Goal: Book appointment/travel/reservation

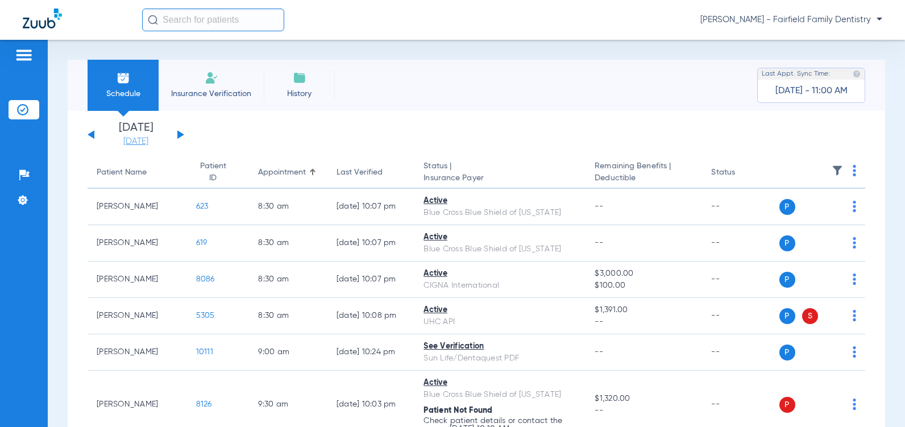
click at [132, 142] on link "[DATE]" at bounding box center [136, 141] width 68 height 11
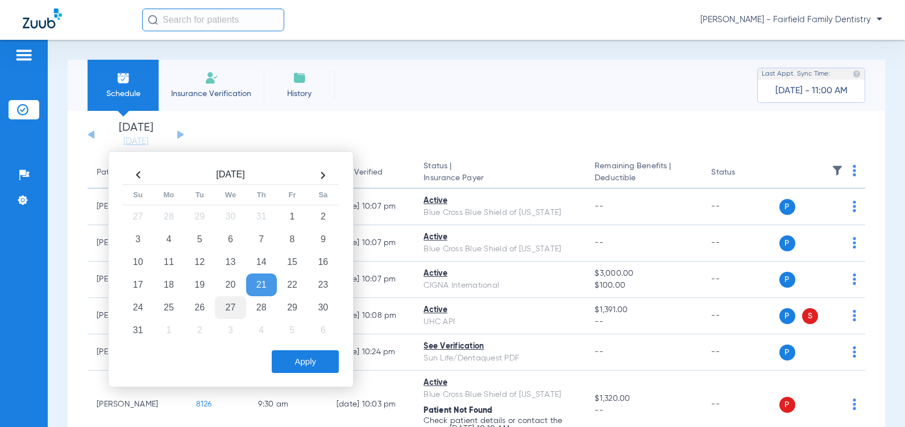
click at [230, 307] on td "27" at bounding box center [230, 307] width 31 height 23
click at [312, 366] on button "Apply" at bounding box center [305, 361] width 67 height 23
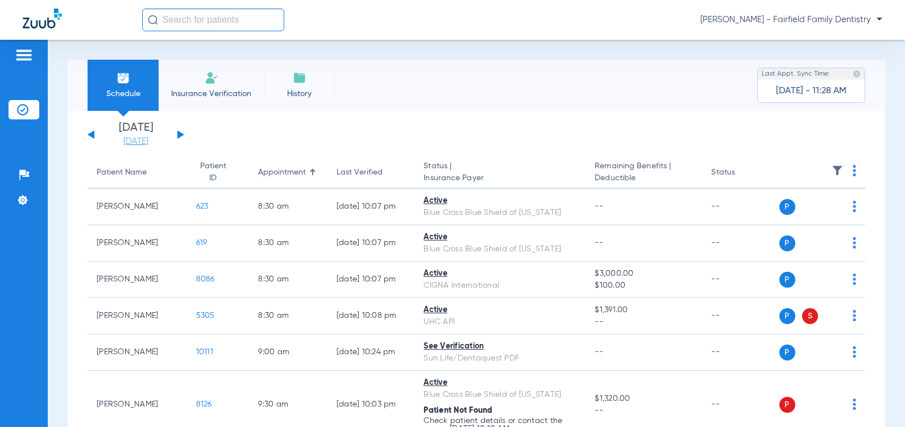
click at [132, 142] on link "[DATE]" at bounding box center [136, 141] width 68 height 11
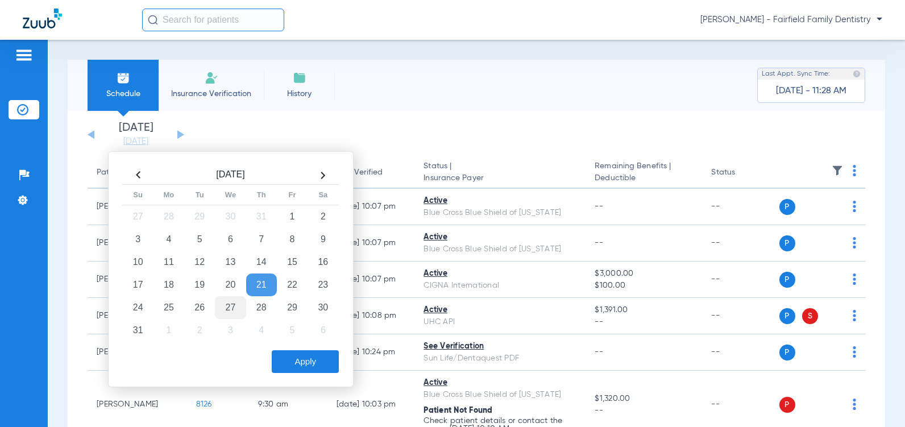
click at [231, 310] on td "27" at bounding box center [230, 307] width 31 height 23
click at [304, 359] on button "Apply" at bounding box center [305, 361] width 67 height 23
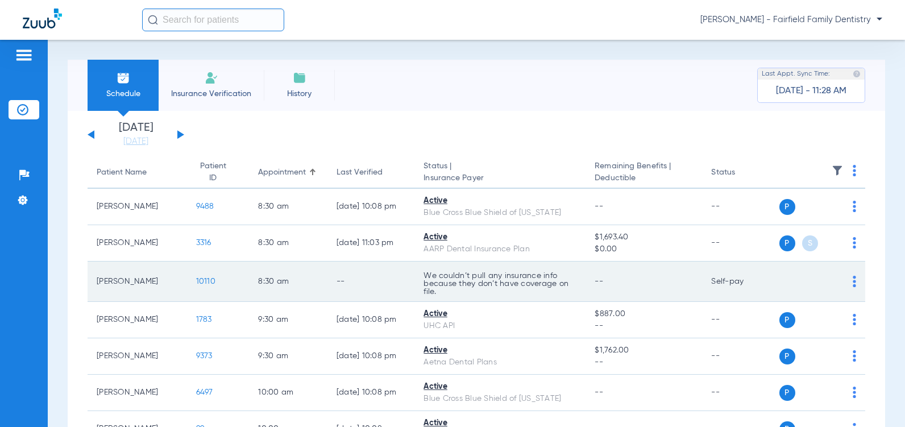
click at [196, 285] on span "10110" at bounding box center [205, 281] width 19 height 8
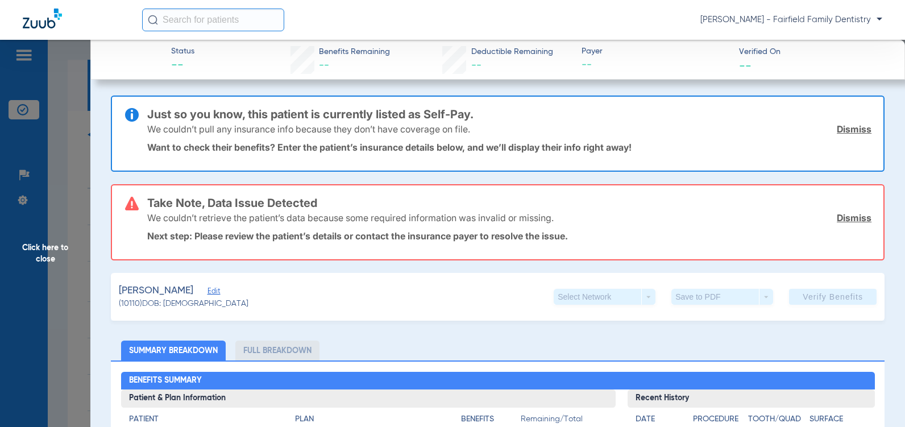
drag, startPoint x: 845, startPoint y: 130, endPoint x: 845, endPoint y: 150, distance: 19.9
click at [845, 130] on link "Dismiss" at bounding box center [854, 128] width 35 height 11
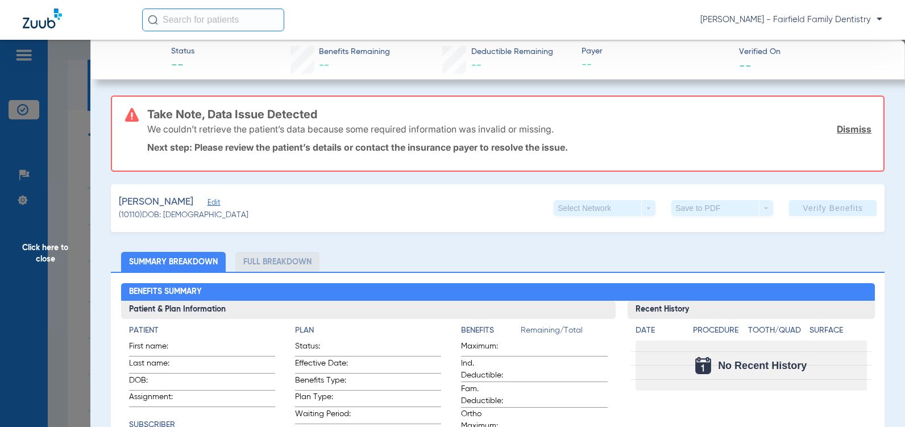
click at [846, 128] on link "Dismiss" at bounding box center [854, 128] width 35 height 11
